Goal: Transaction & Acquisition: Obtain resource

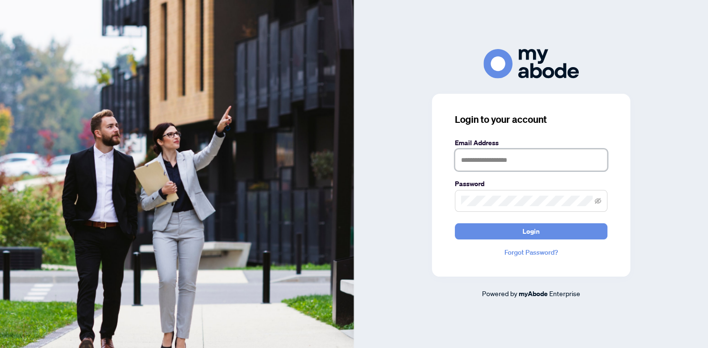
click at [516, 162] on input "text" at bounding box center [531, 160] width 152 height 22
paste input "**********"
type input "**********"
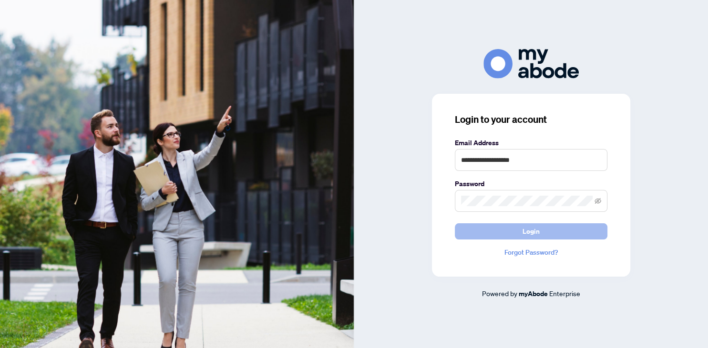
click at [533, 231] on span "Login" at bounding box center [530, 231] width 17 height 15
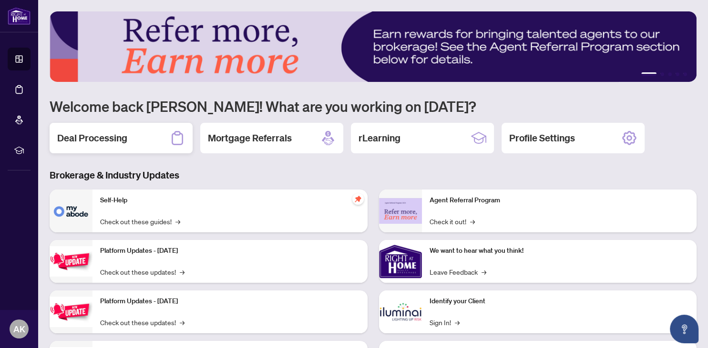
click at [110, 138] on h2 "Deal Processing" at bounding box center [92, 138] width 70 height 13
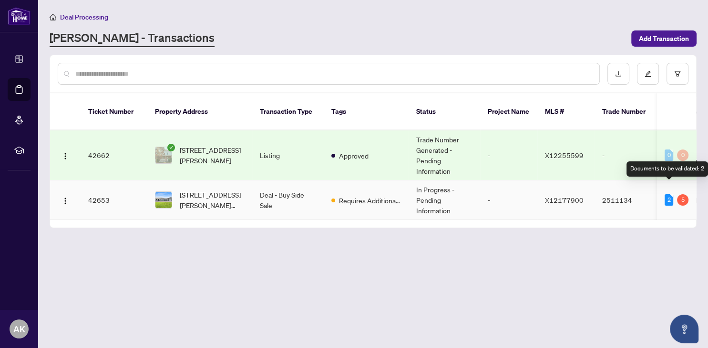
click at [669, 194] on div "2" at bounding box center [668, 199] width 9 height 11
click at [684, 194] on div "5" at bounding box center [682, 199] width 11 height 11
click at [169, 192] on img at bounding box center [163, 200] width 16 height 16
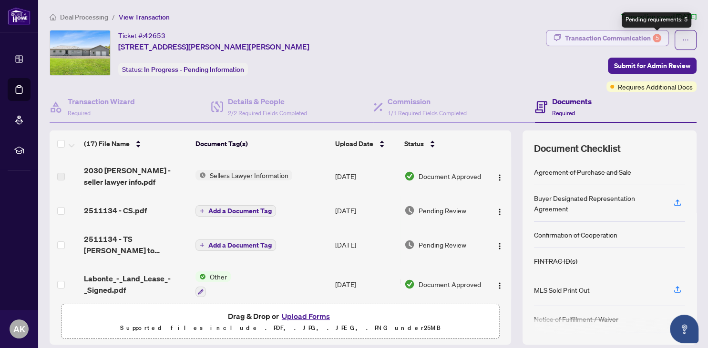
click at [657, 39] on div "5" at bounding box center [656, 38] width 9 height 9
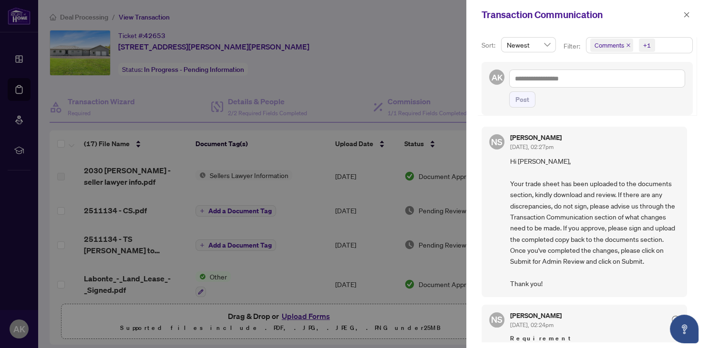
scroll to position [50, 0]
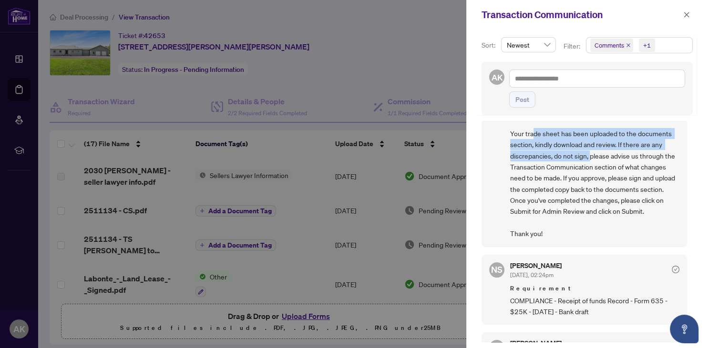
drag, startPoint x: 561, startPoint y: 135, endPoint x: 617, endPoint y: 154, distance: 58.9
click at [618, 155] on span "Hi [PERSON_NAME], Your trade sheet has been uploaded to the documents section, …" at bounding box center [594, 173] width 169 height 134
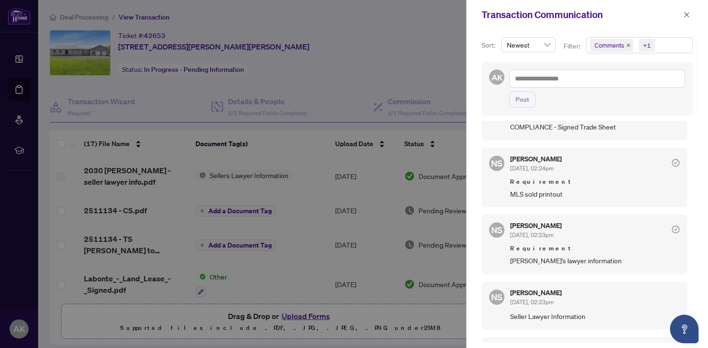
scroll to position [252, 0]
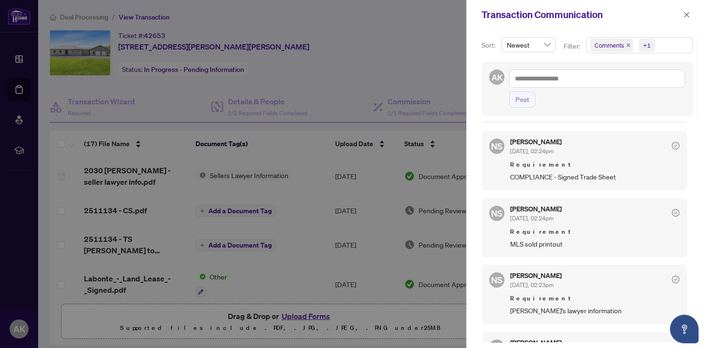
click at [357, 30] on div at bounding box center [354, 174] width 708 height 348
click at [689, 13] on icon "close" at bounding box center [686, 14] width 7 height 7
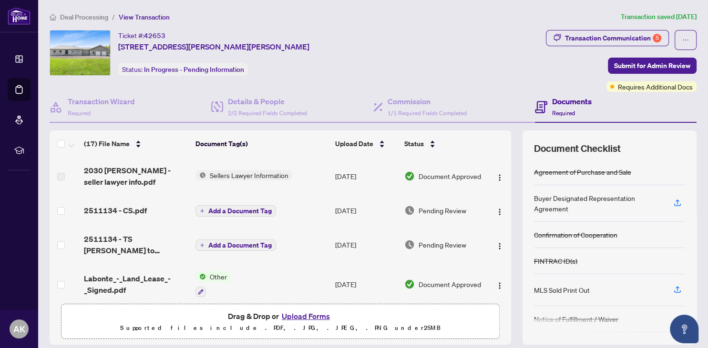
drag, startPoint x: 463, startPoint y: 21, endPoint x: 155, endPoint y: 52, distance: 309.0
click at [462, 20] on ol "Deal Processing / View Transaction" at bounding box center [333, 16] width 567 height 11
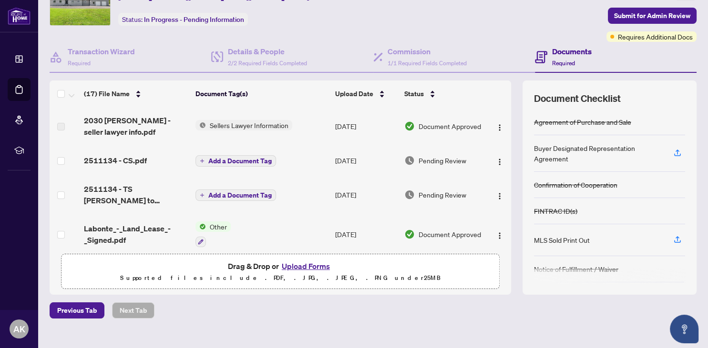
scroll to position [0, 0]
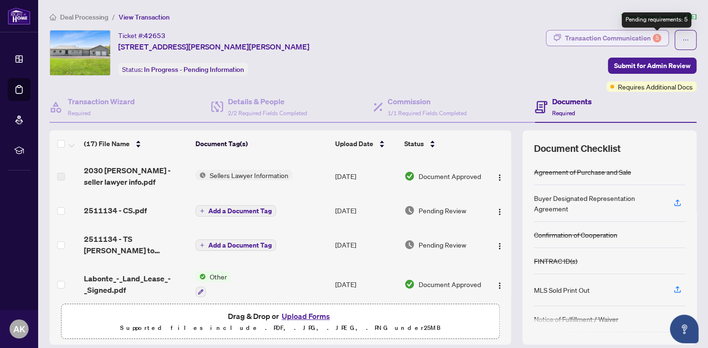
click at [656, 37] on div "5" at bounding box center [656, 38] width 9 height 9
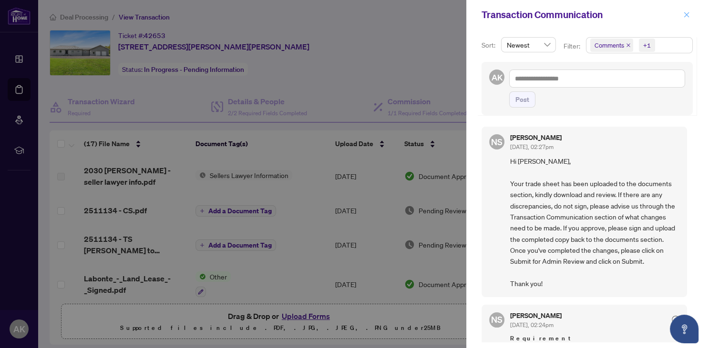
click at [688, 12] on icon "close" at bounding box center [686, 14] width 5 height 5
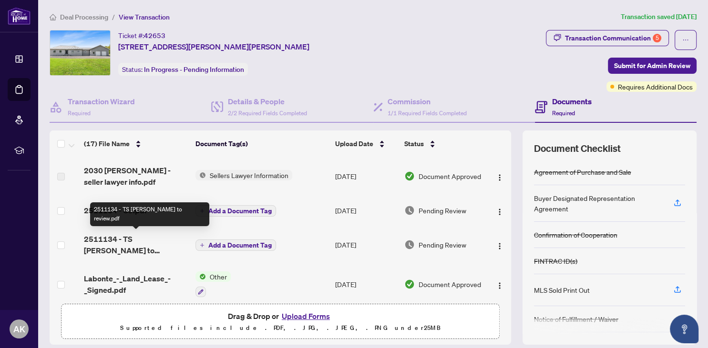
click at [110, 239] on span "2511134 - TS [PERSON_NAME] to review.pdf" at bounding box center [136, 244] width 104 height 23
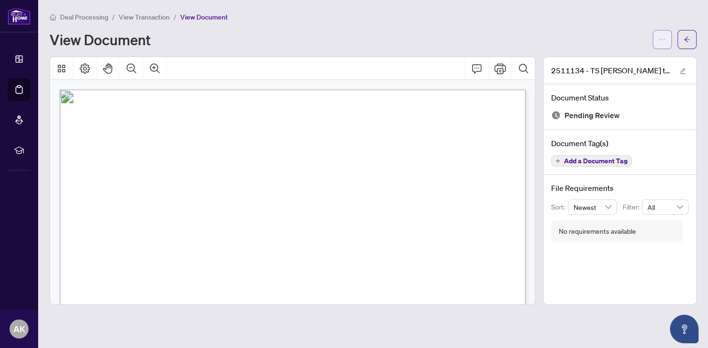
click at [656, 43] on button "button" at bounding box center [661, 39] width 19 height 19
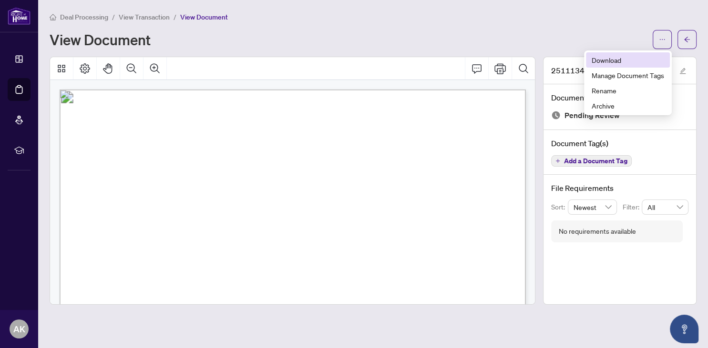
click at [606, 61] on span "Download" at bounding box center [627, 60] width 72 height 10
